Goal: Task Accomplishment & Management: Manage account settings

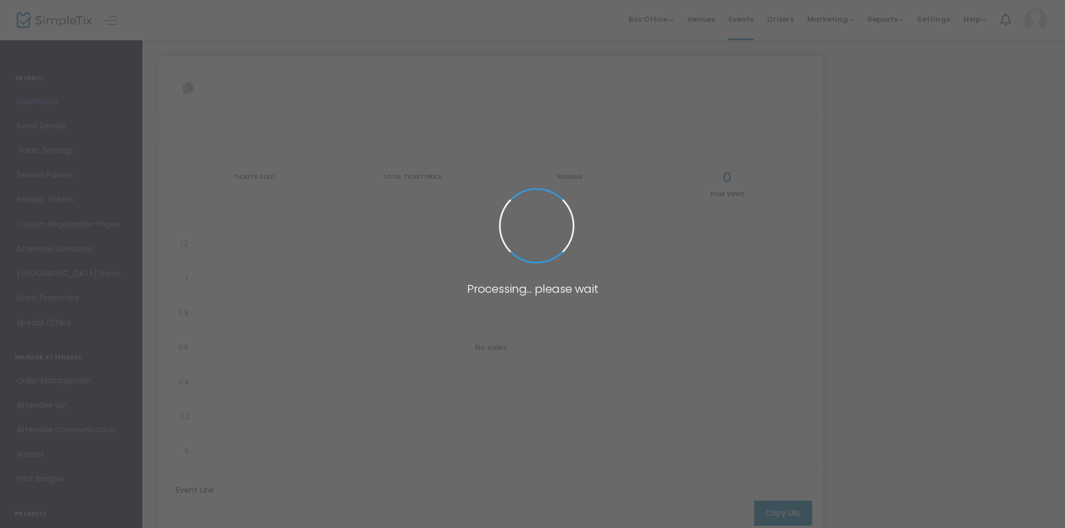
type input "https://www.simpletix.com/e/2025-shawnigan-golf-classic-tickets-207590"
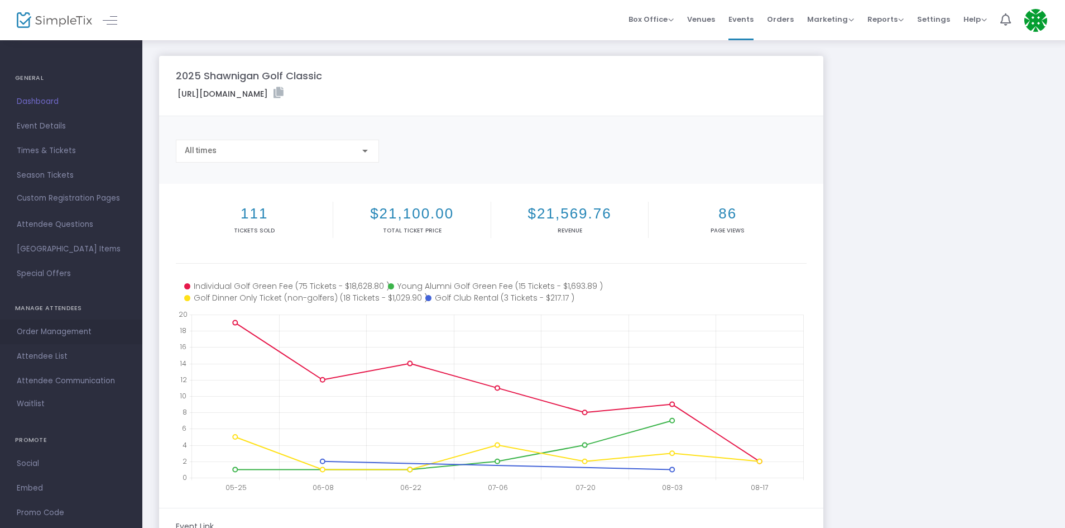
click at [30, 333] on span "Order Management" at bounding box center [71, 331] width 109 height 15
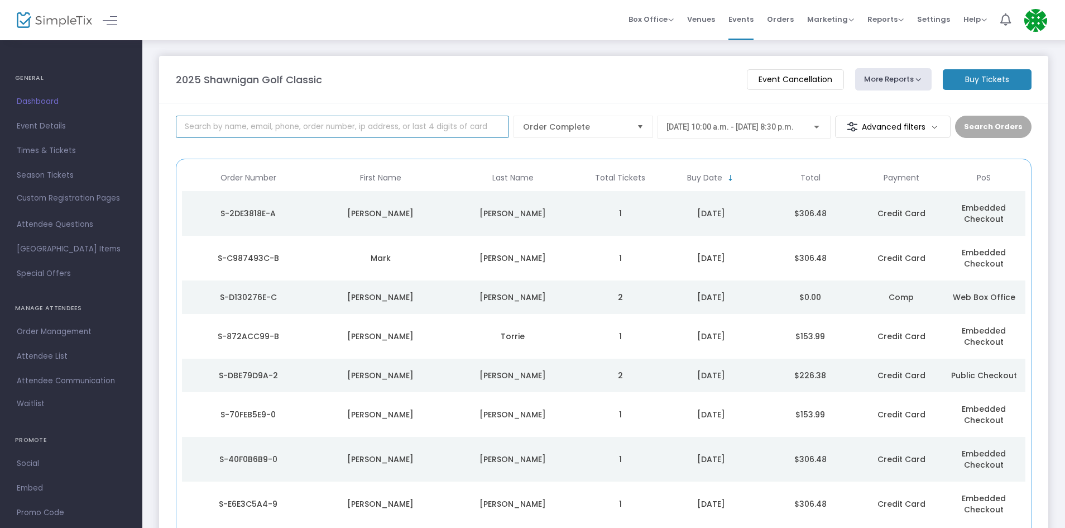
click at [244, 122] on input at bounding box center [342, 127] width 333 height 22
type input "mckinnon"
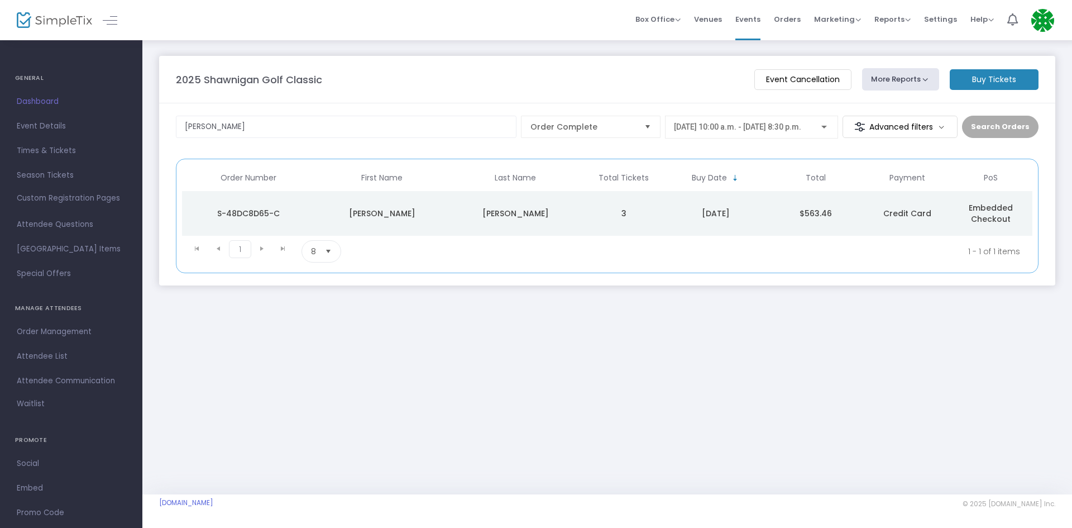
click at [860, 221] on td "$563.46" at bounding box center [815, 213] width 100 height 45
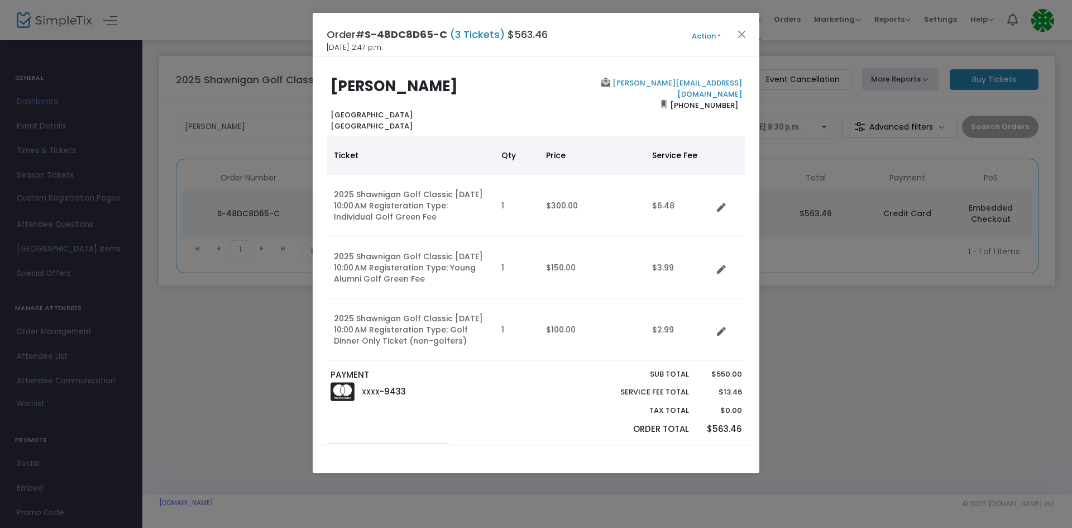
click at [720, 37] on button "Action" at bounding box center [706, 36] width 67 height 12
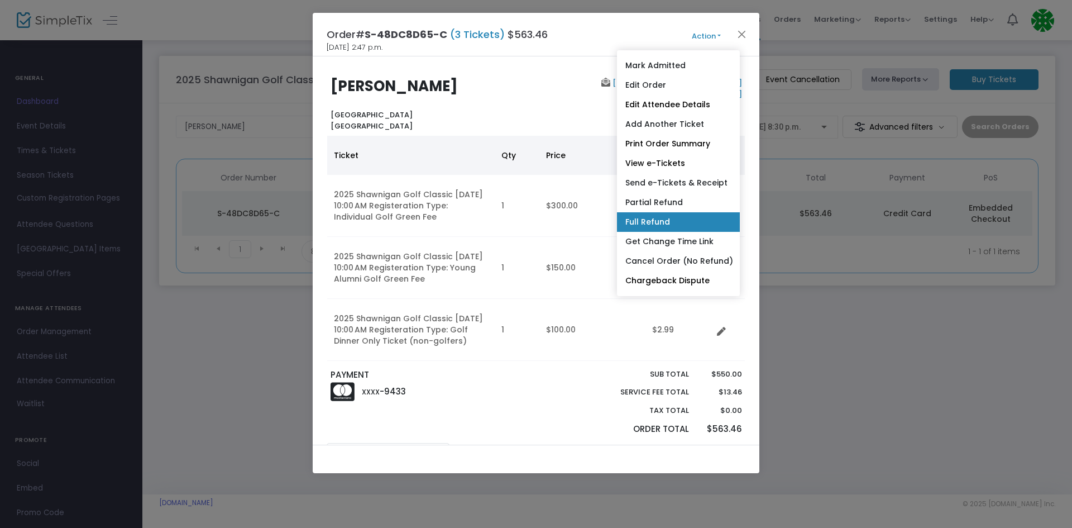
click at [640, 217] on link "Full Refund" at bounding box center [678, 222] width 123 height 20
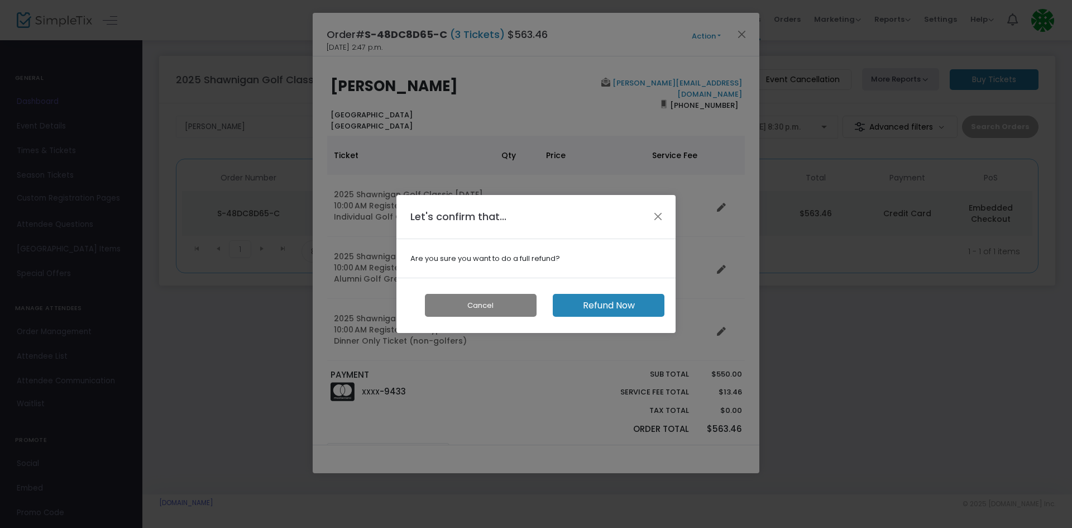
click at [587, 297] on button "Refund Now" at bounding box center [609, 305] width 112 height 23
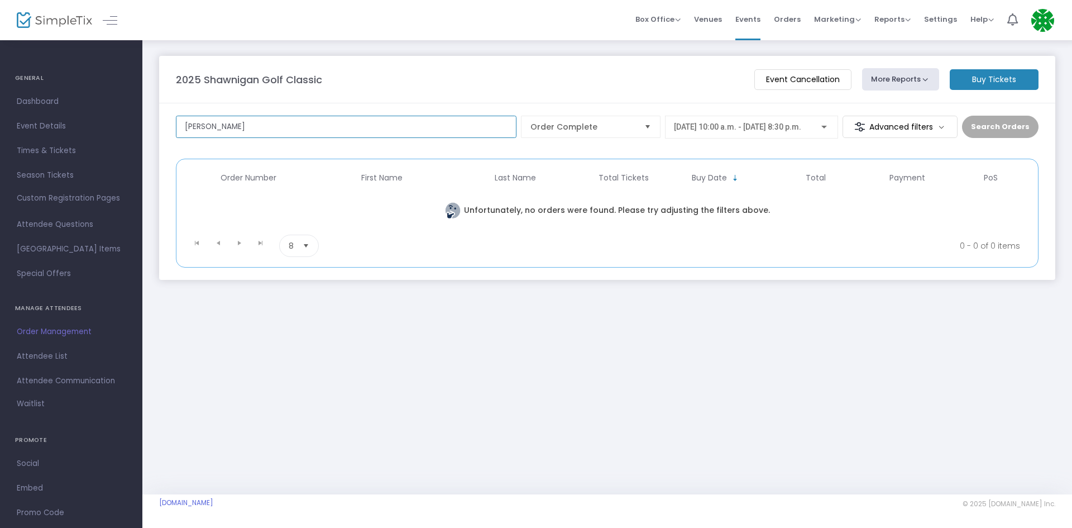
click at [301, 128] on input "mckinnon" at bounding box center [346, 127] width 341 height 22
click at [546, 132] on span "Order Complete" at bounding box center [582, 126] width 105 height 11
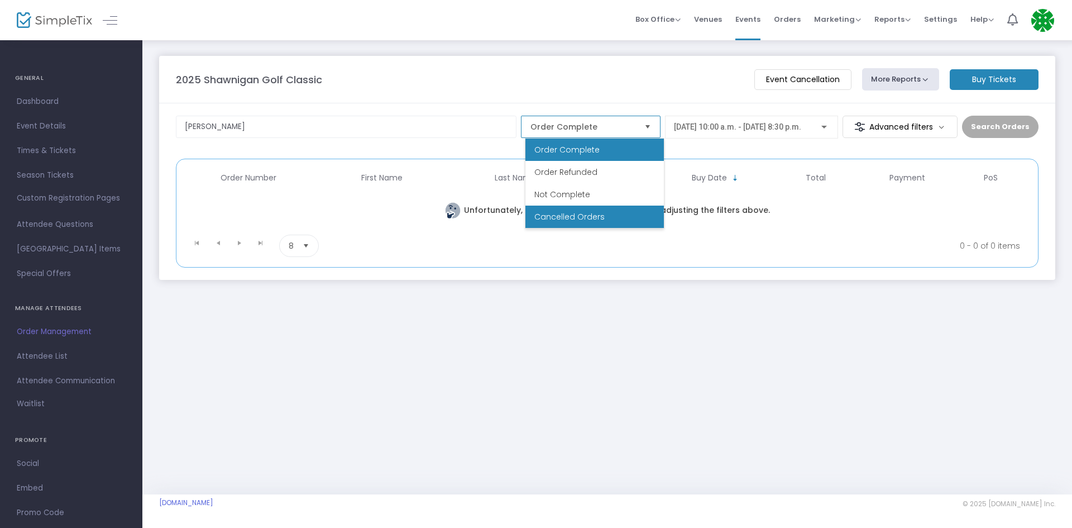
click at [567, 216] on span "Cancelled Orders" at bounding box center [569, 216] width 70 height 11
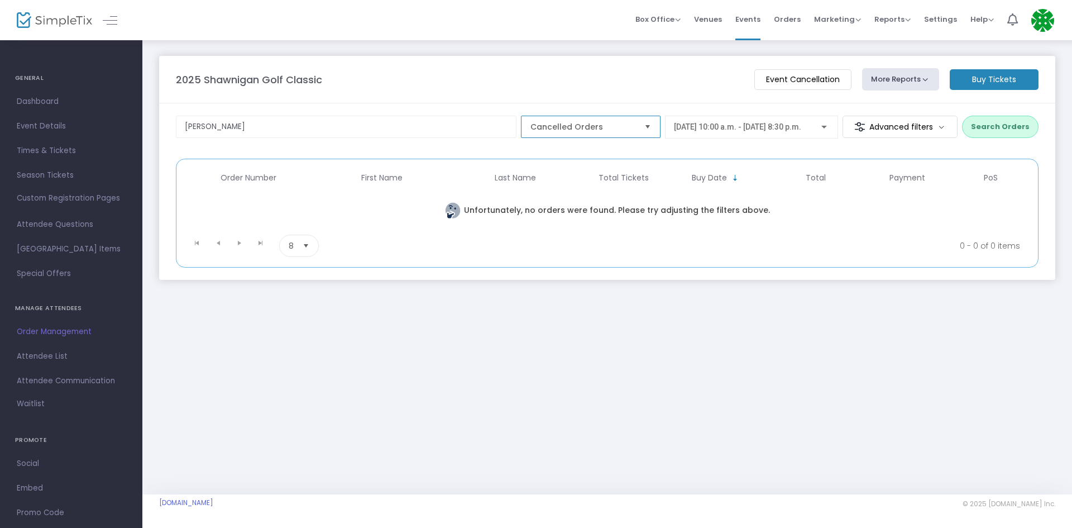
click at [576, 134] on span "Cancelled Orders" at bounding box center [583, 126] width 114 height 21
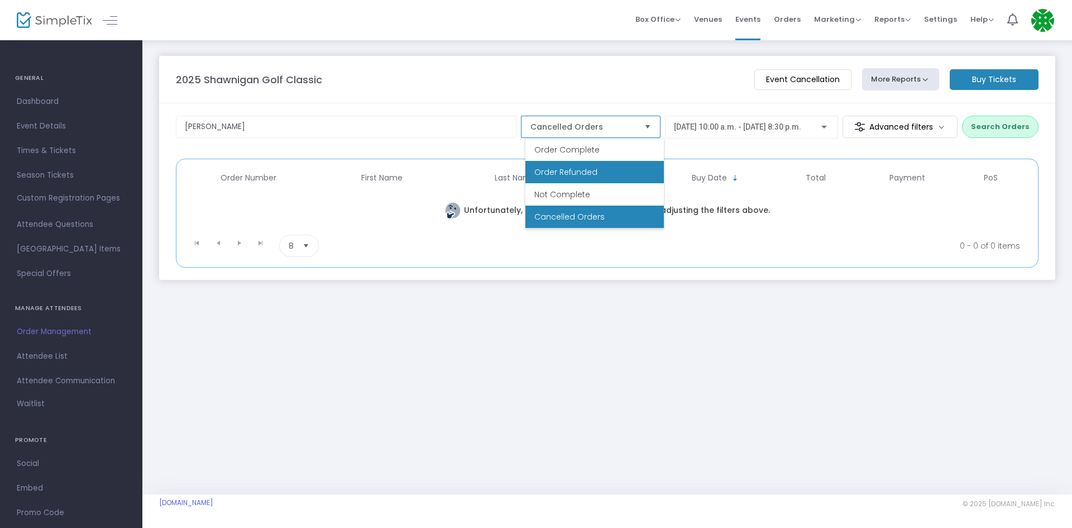
click at [585, 172] on span "Order Refunded" at bounding box center [565, 171] width 63 height 11
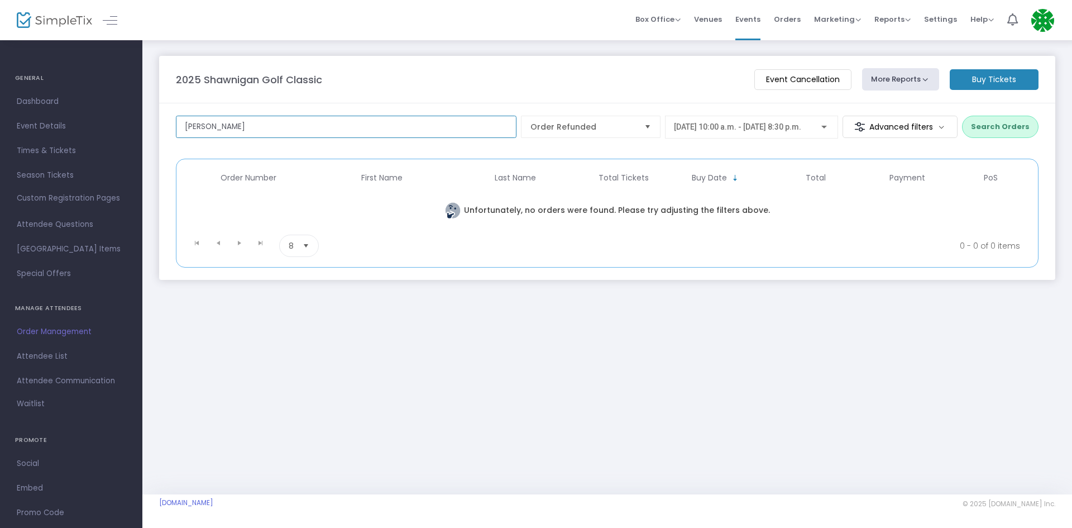
click at [335, 132] on input "mckinnon" at bounding box center [346, 127] width 341 height 22
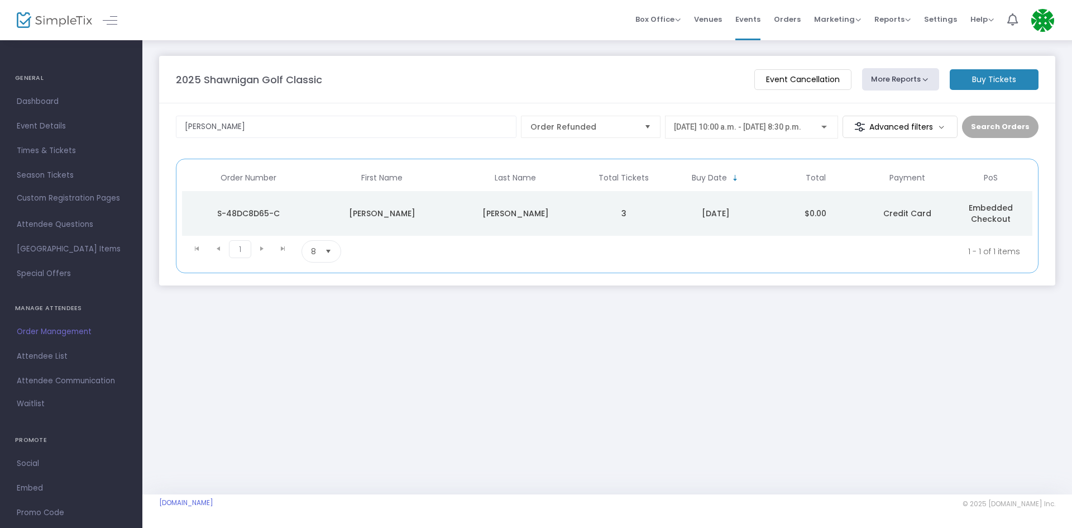
click at [641, 223] on td "3" at bounding box center [623, 213] width 83 height 45
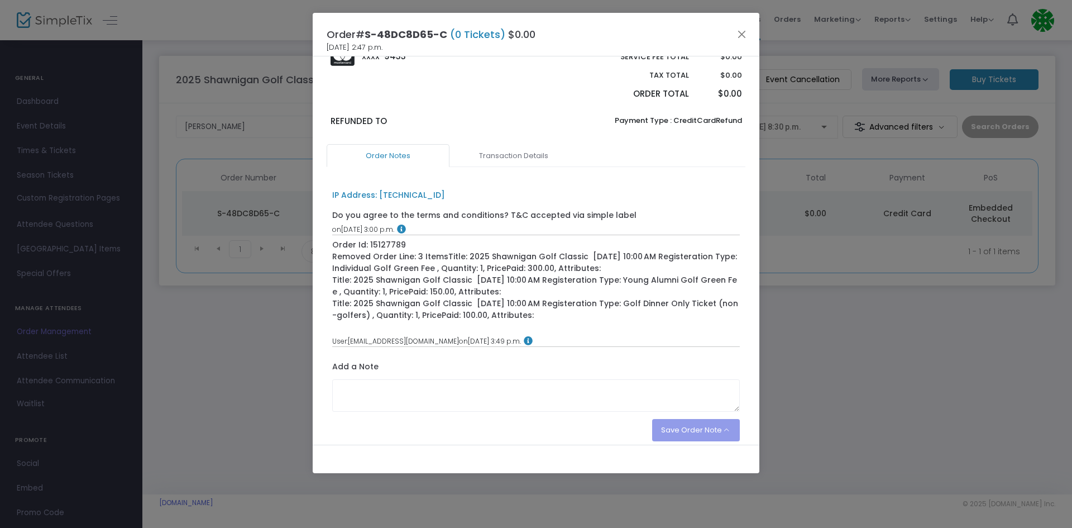
scroll to position [381, 0]
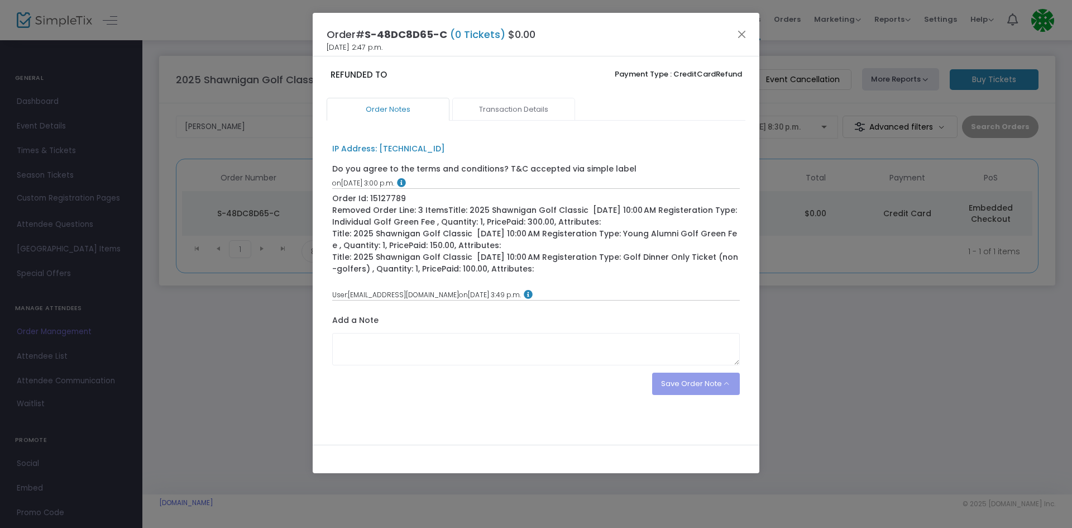
click at [509, 112] on link "Transaction Details" at bounding box center [513, 109] width 123 height 23
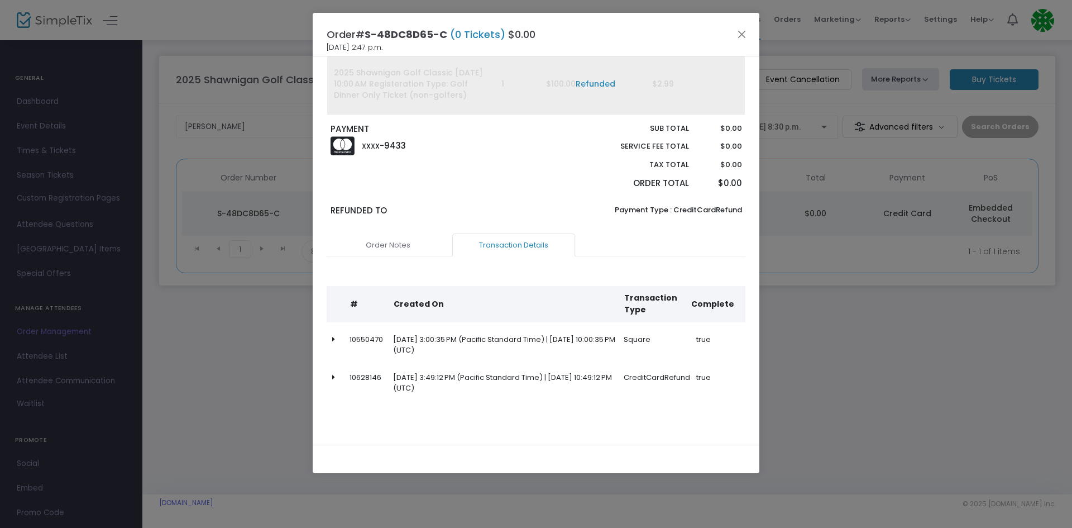
scroll to position [0, 0]
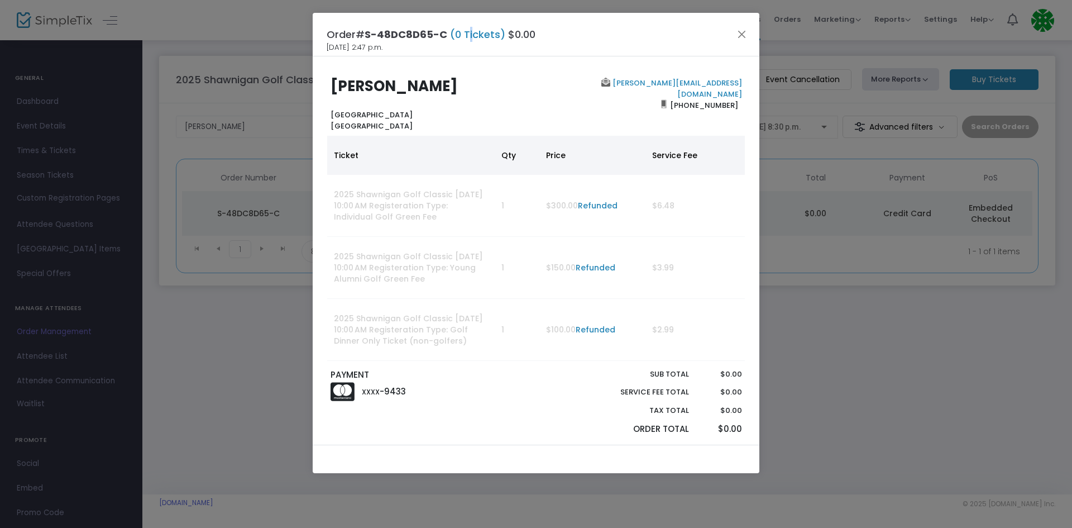
drag, startPoint x: 471, startPoint y: 33, endPoint x: 463, endPoint y: 36, distance: 8.5
click at [471, 33] on span "(0 Tickets)" at bounding box center [477, 34] width 61 height 14
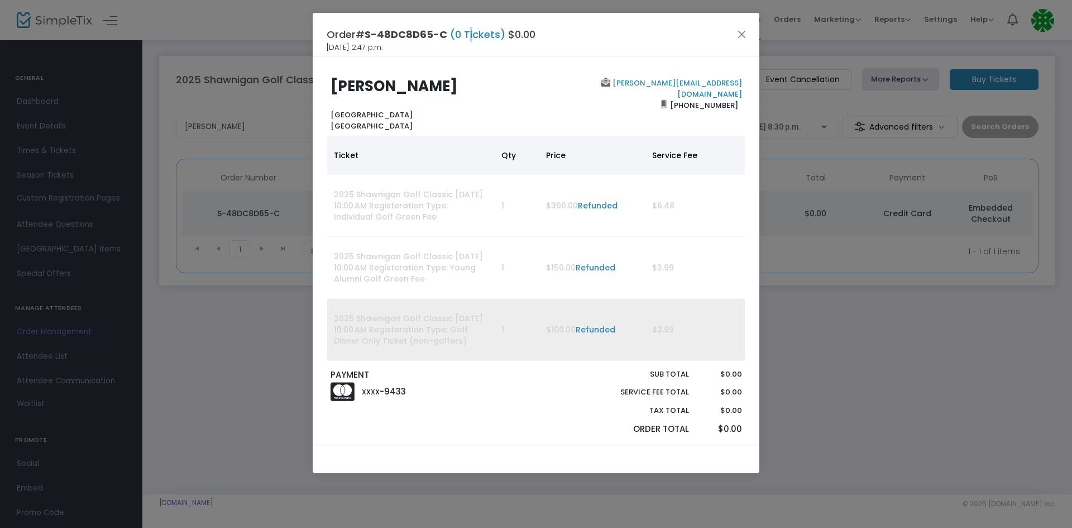
scroll to position [246, 0]
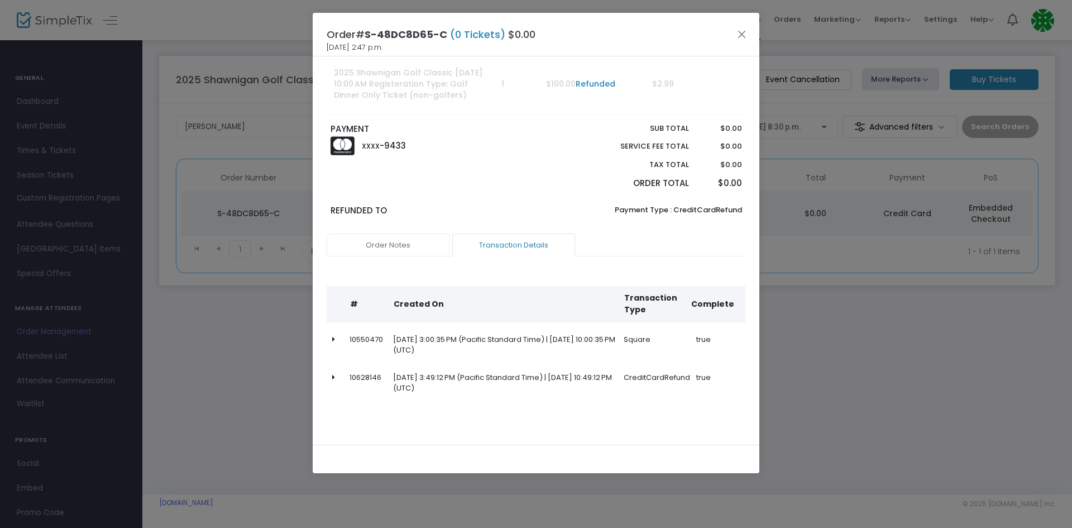
click at [401, 238] on link "Order Notes" at bounding box center [388, 244] width 123 height 23
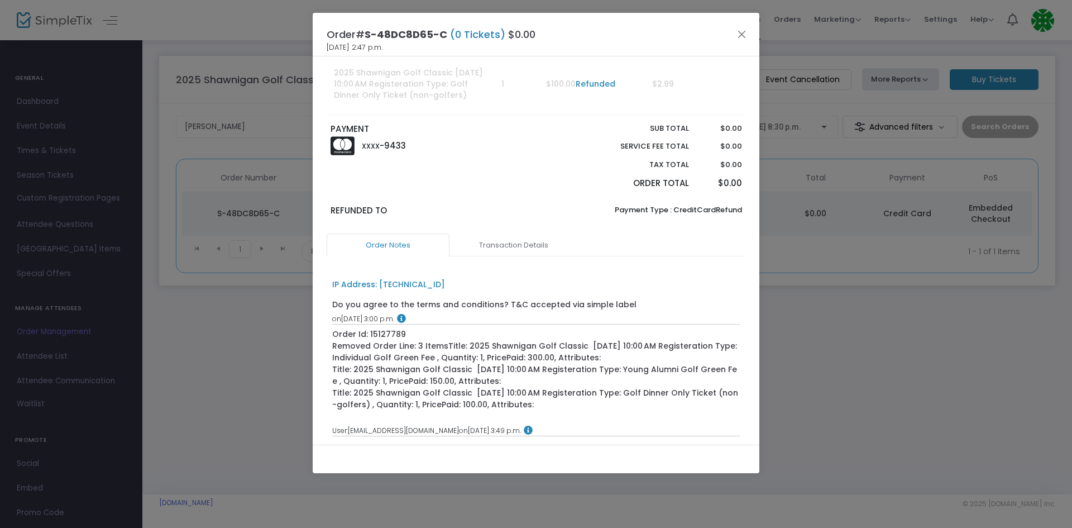
scroll to position [0, 0]
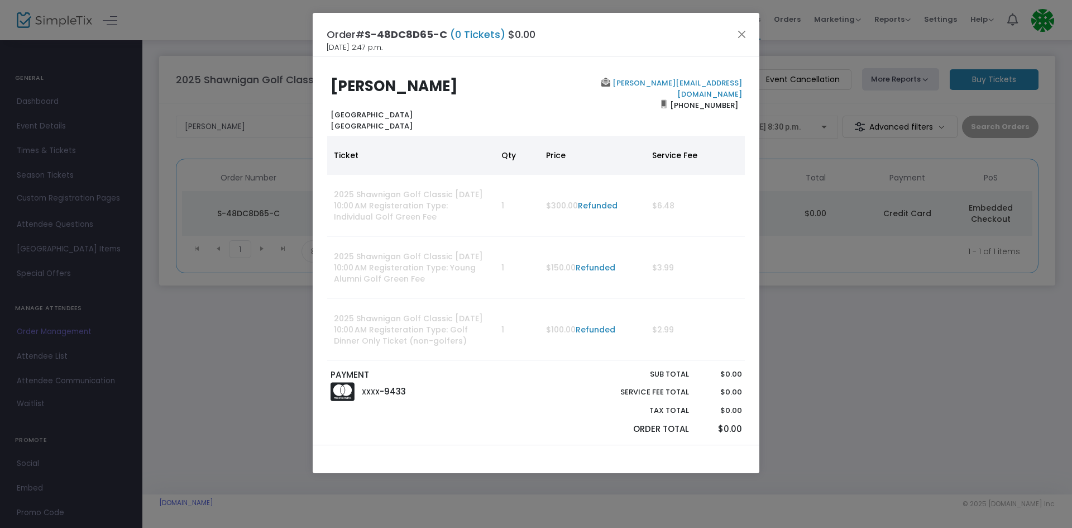
click at [542, 139] on th "Price" at bounding box center [592, 155] width 106 height 39
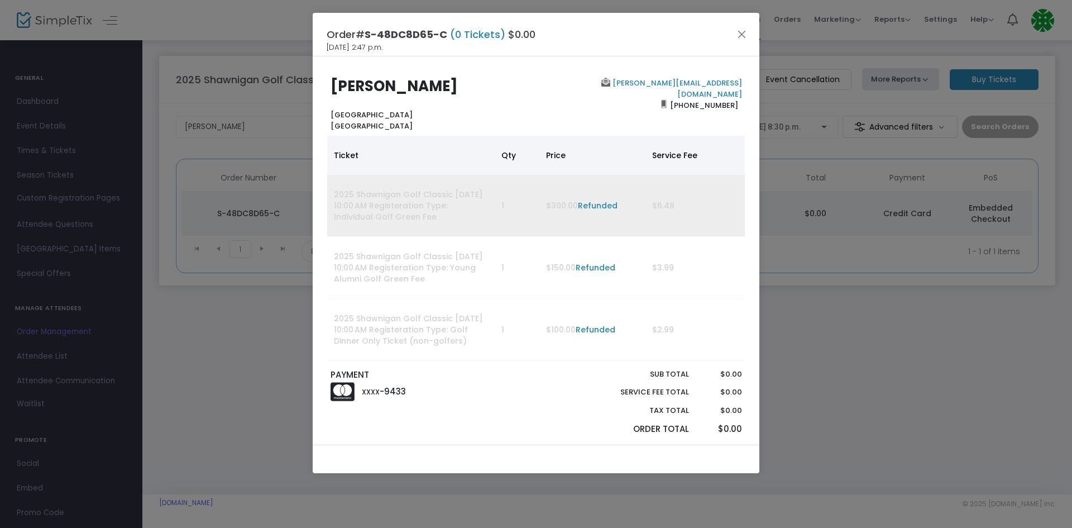
click at [606, 200] on link "Refunded" at bounding box center [598, 205] width 40 height 11
click at [597, 201] on link "Refunded" at bounding box center [598, 205] width 40 height 11
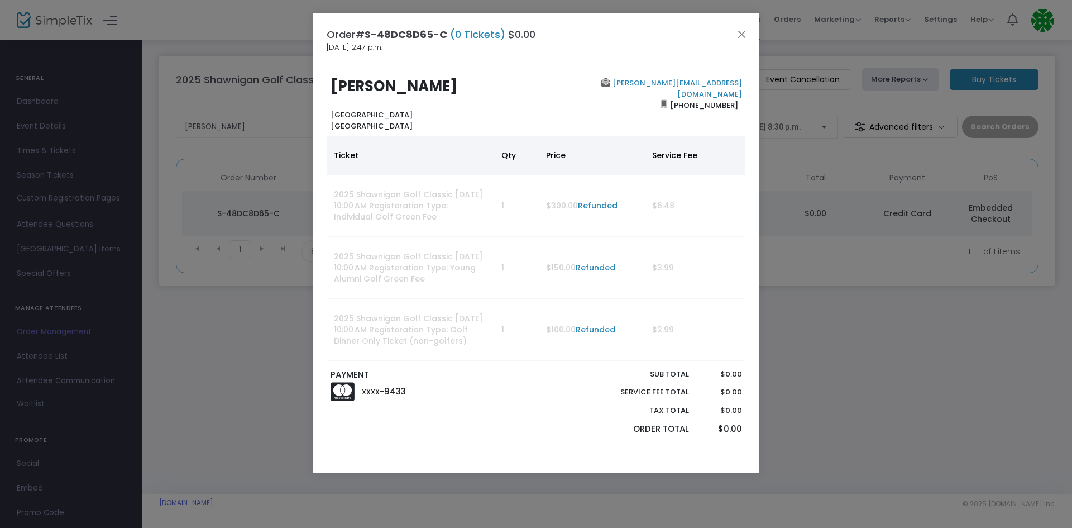
click at [602, 264] on link "Refunded" at bounding box center [596, 267] width 40 height 11
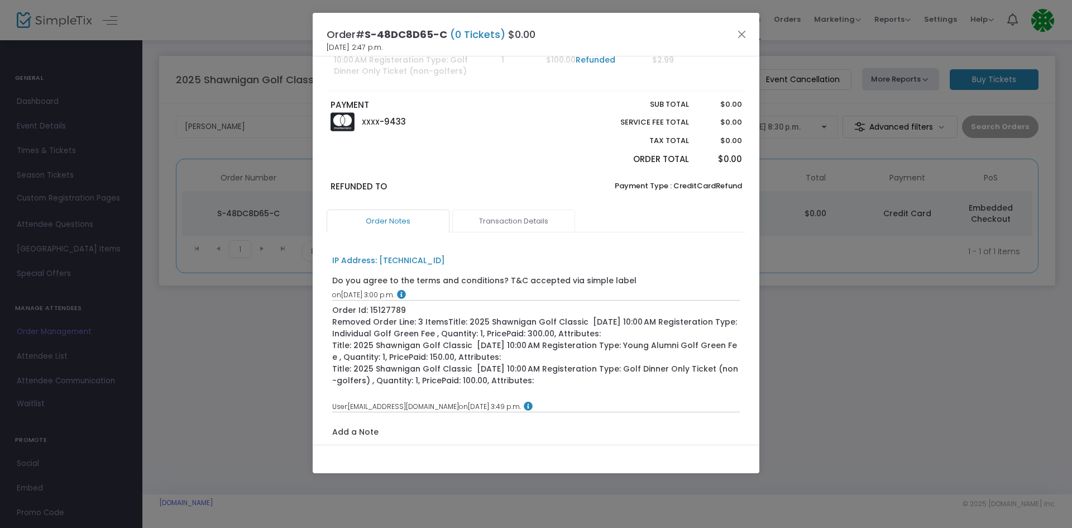
click at [492, 219] on link "Transaction Details" at bounding box center [513, 220] width 123 height 23
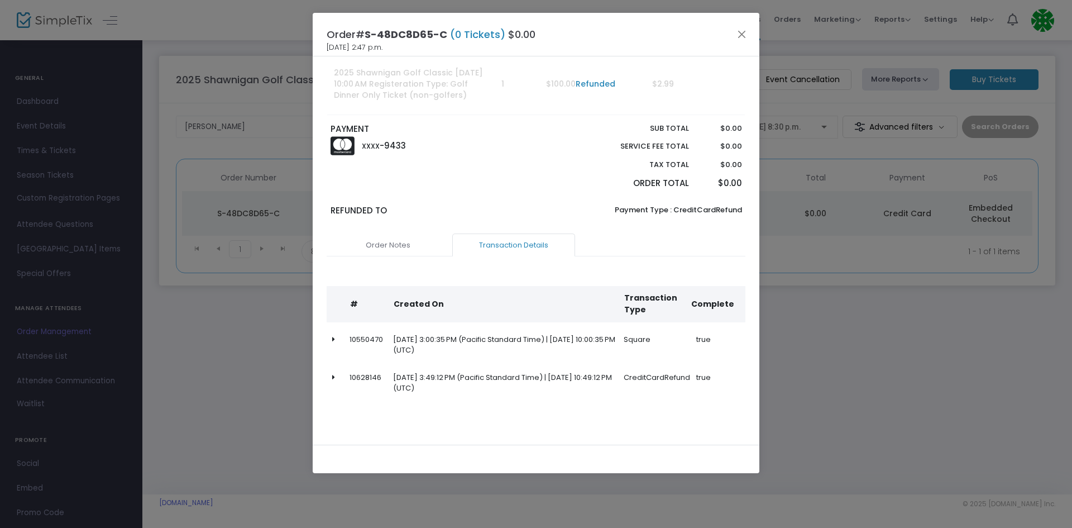
click at [337, 343] on td at bounding box center [338, 344] width 23 height 31
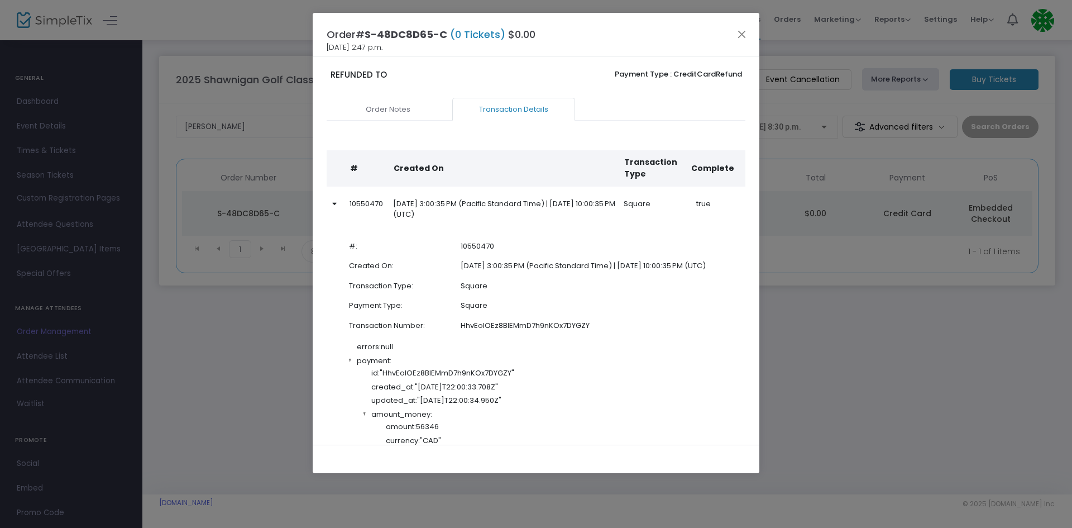
scroll to position [0, 0]
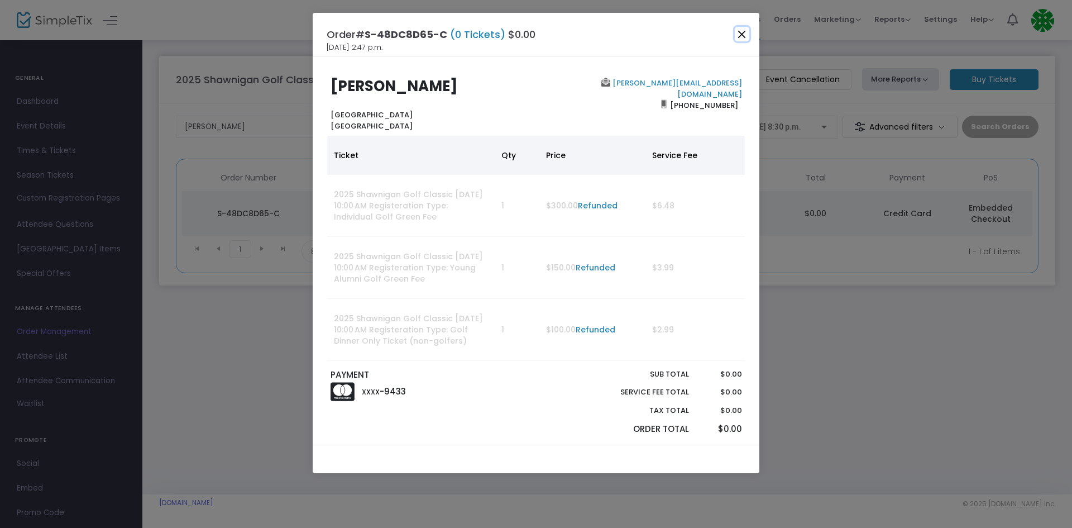
click at [738, 33] on button "Close" at bounding box center [742, 34] width 15 height 15
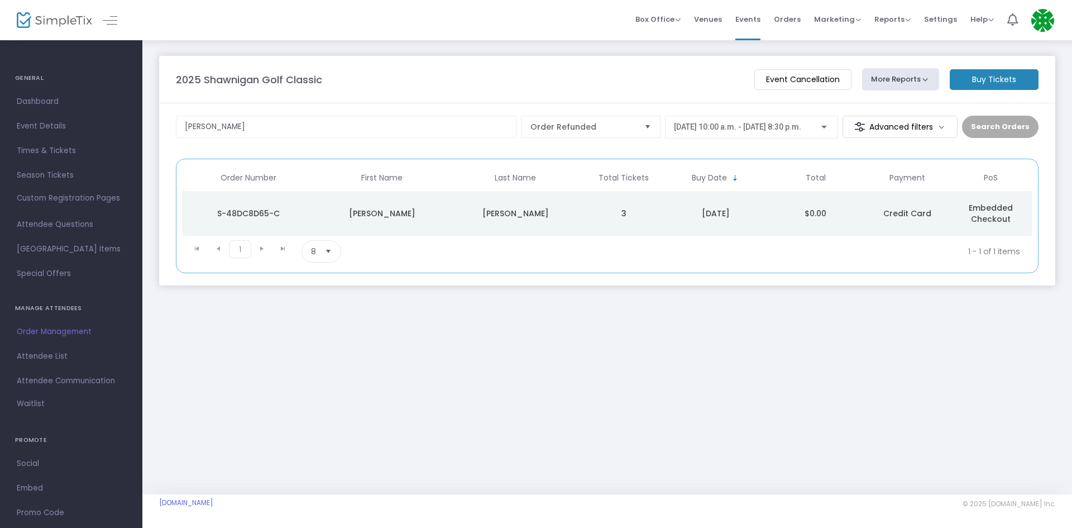
click at [765, 208] on td "2025-08-07" at bounding box center [716, 213] width 100 height 45
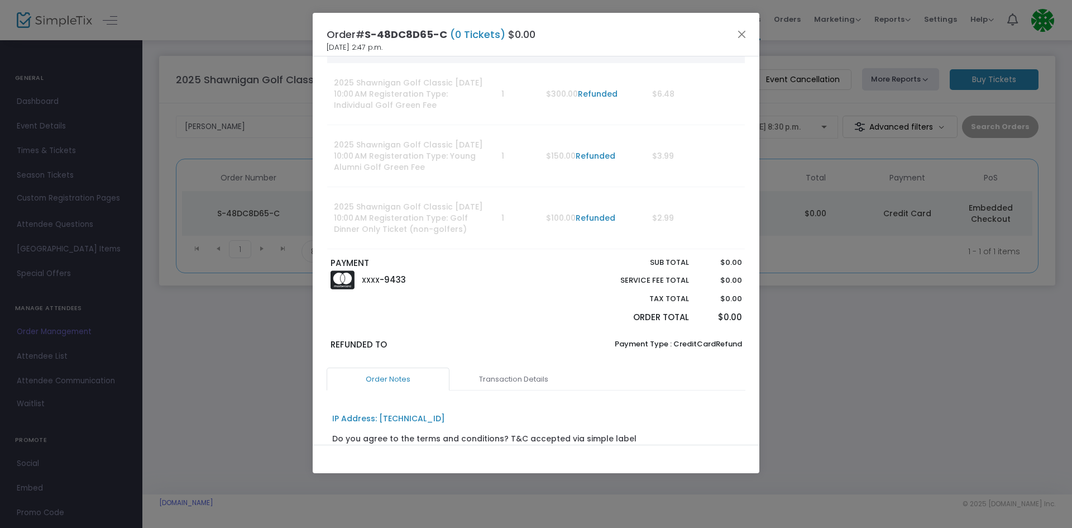
scroll to position [381, 0]
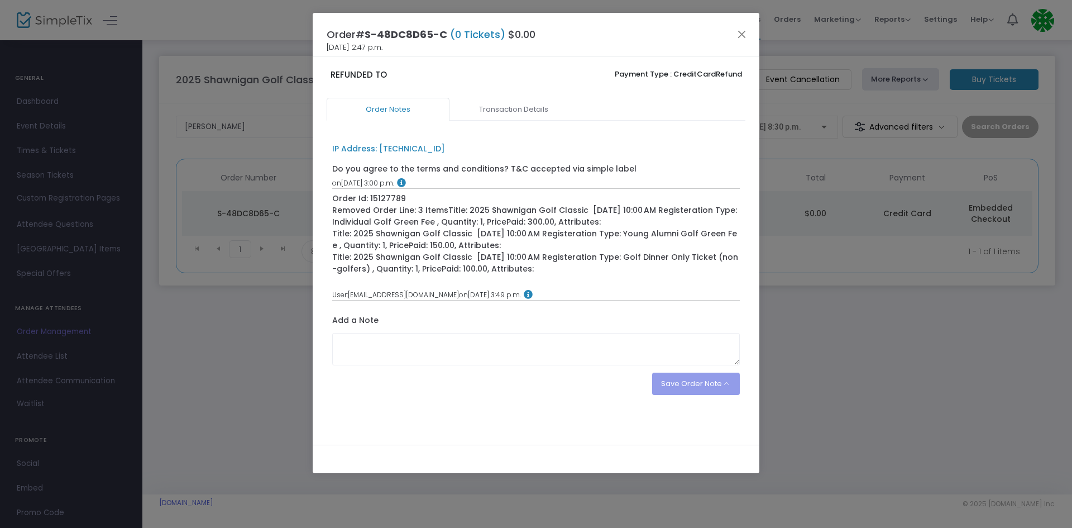
click at [654, 382] on div "Save Order Note Save on eTicket Save as an order note" at bounding box center [696, 383] width 88 height 22
click at [539, 399] on div "IP Address: 24.109.53.110 Do you agree to the terms and conditions? T&C accepte…" at bounding box center [536, 269] width 419 height 274
click at [505, 110] on link "Transaction Details" at bounding box center [513, 109] width 123 height 23
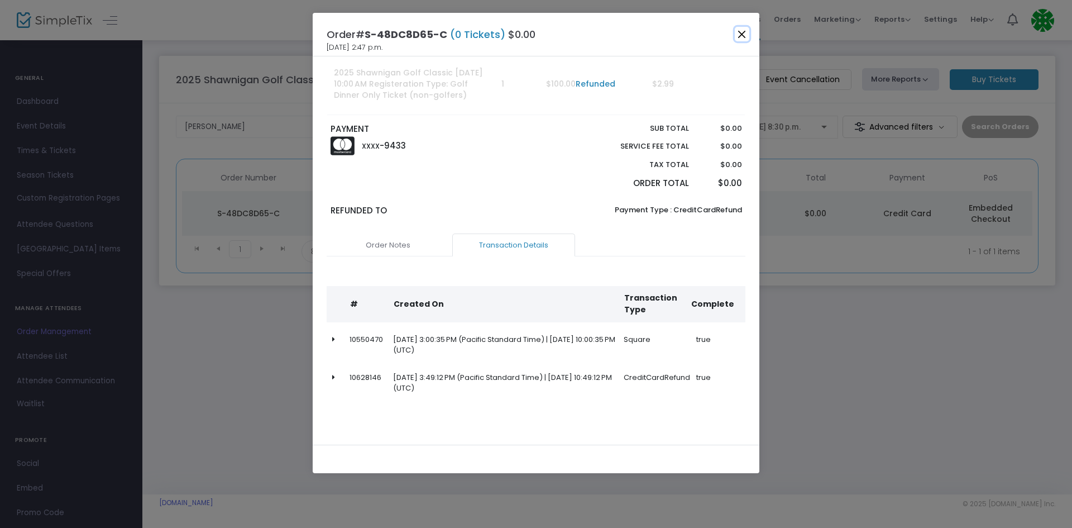
drag, startPoint x: 741, startPoint y: 30, endPoint x: 703, endPoint y: 6, distance: 44.1
click at [741, 29] on button "Close" at bounding box center [742, 34] width 15 height 15
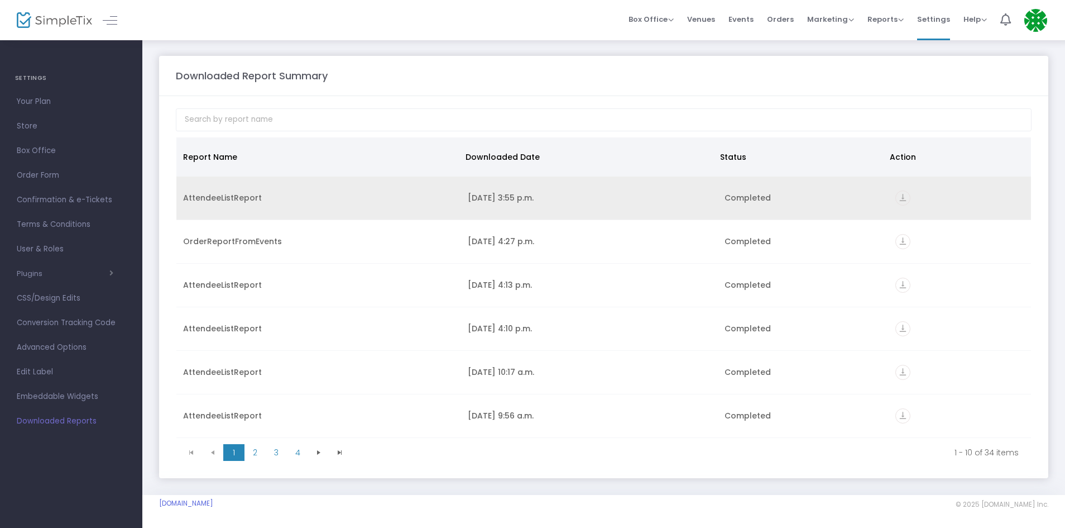
click at [903, 199] on icon "vertical_align_bottom" at bounding box center [903, 197] width 15 height 15
